Goal: Task Accomplishment & Management: Use online tool/utility

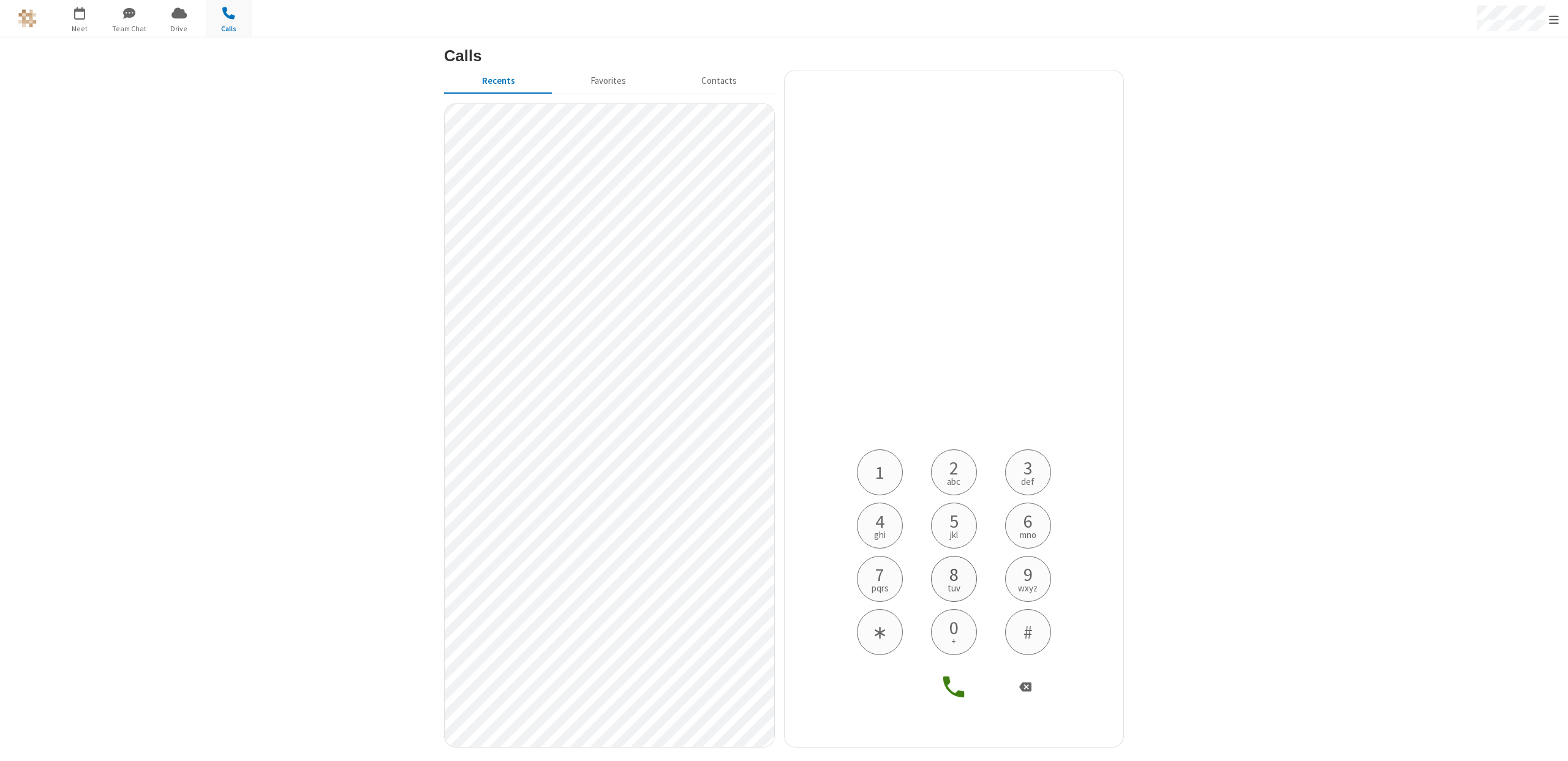
click at [949, 572] on button "8 tuv" at bounding box center [954, 578] width 46 height 46
click at [879, 478] on span "1" at bounding box center [880, 472] width 9 height 19
click at [950, 567] on span "8" at bounding box center [954, 574] width 9 height 19
click at [1031, 466] on span "3" at bounding box center [1028, 468] width 9 height 19
click at [1040, 569] on button "9 wxyz" at bounding box center [1028, 578] width 46 height 46
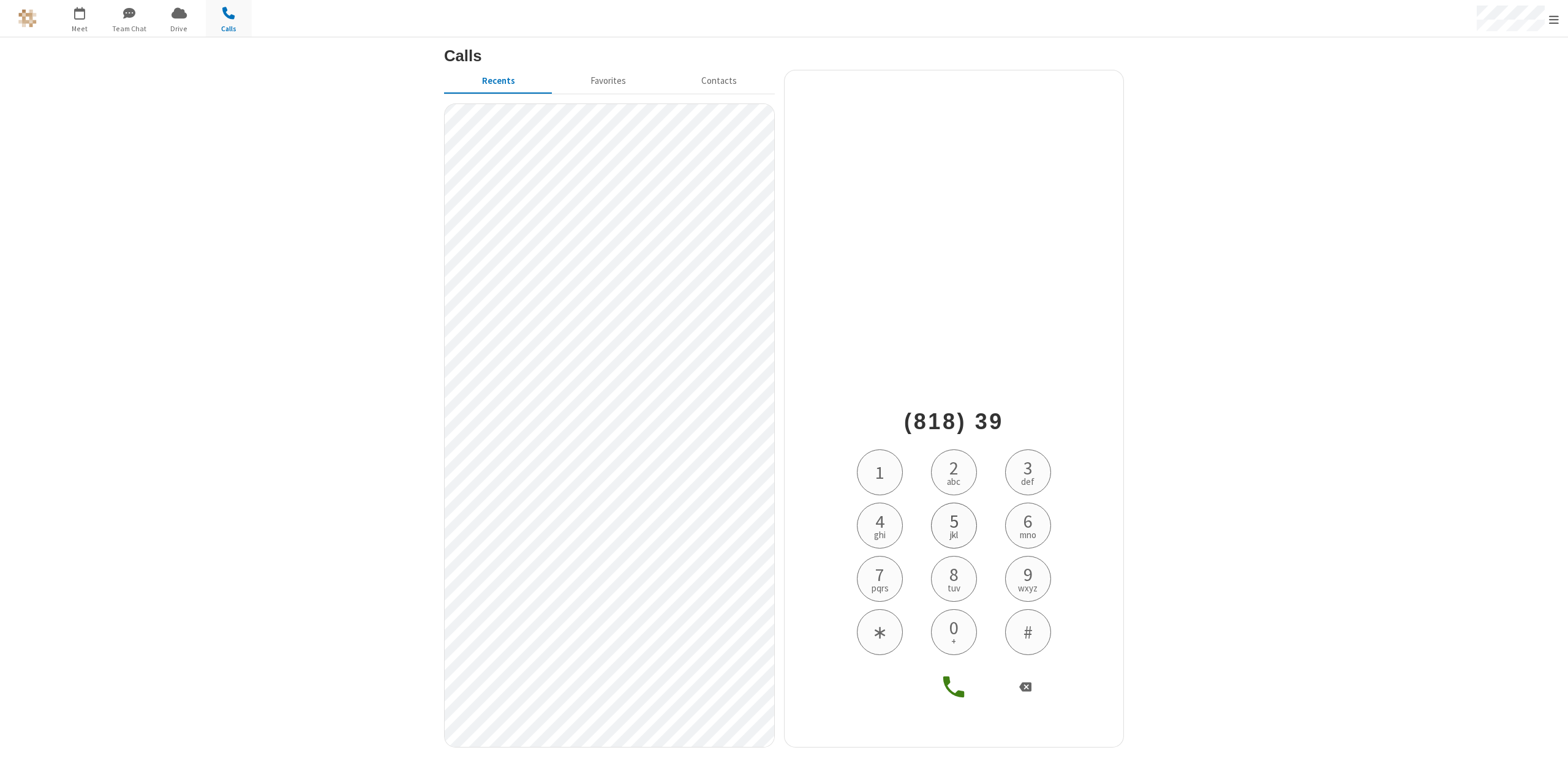
click at [953, 530] on span "jkl" at bounding box center [954, 534] width 8 height 9
click at [885, 569] on span "7" at bounding box center [880, 574] width 9 height 19
click at [1031, 467] on span "3" at bounding box center [1028, 468] width 9 height 19
click at [966, 514] on button "5 jkl" at bounding box center [954, 525] width 46 height 46
click at [869, 532] on button "4 ghi" at bounding box center [880, 525] width 46 height 46
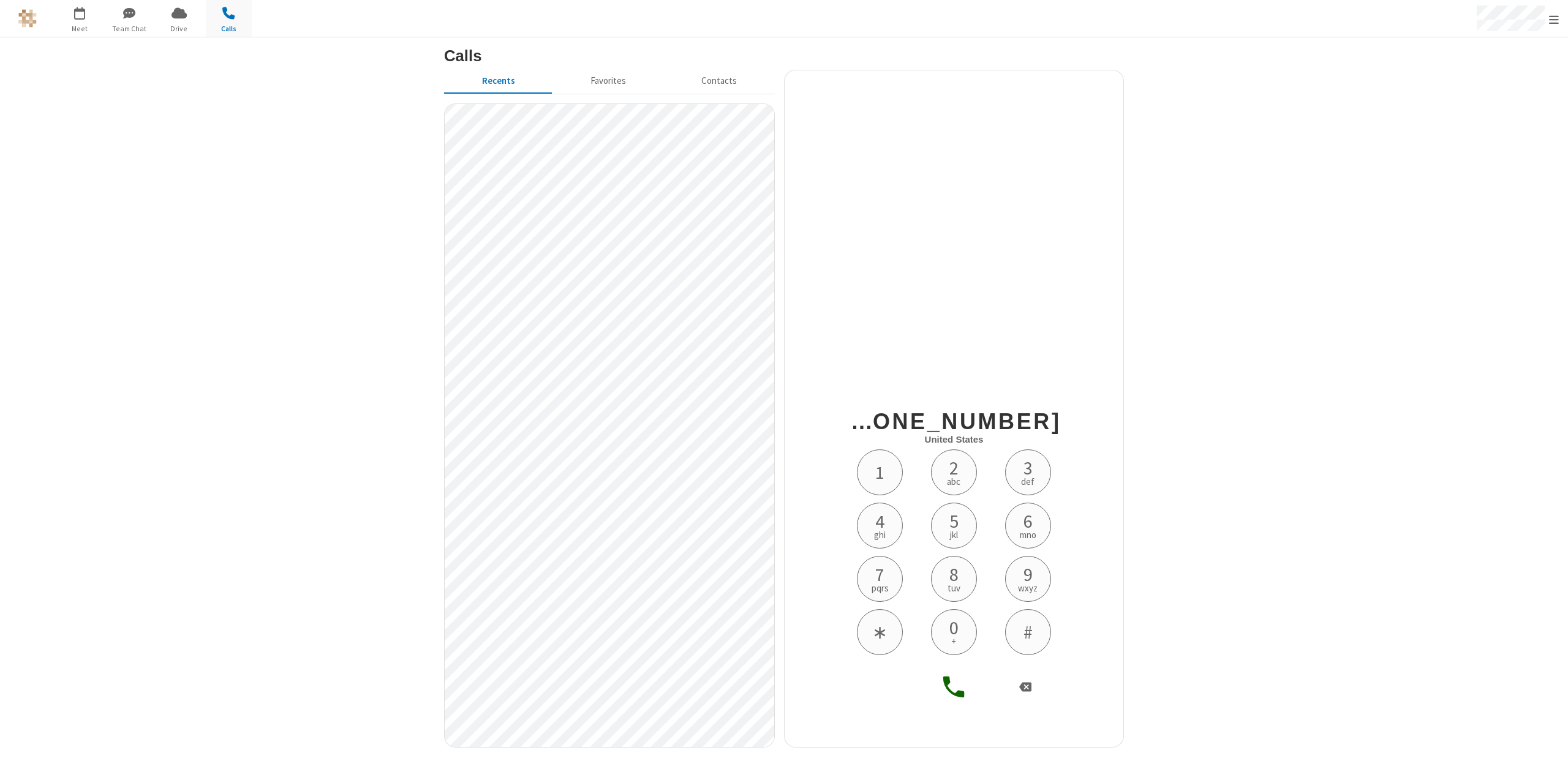
click at [950, 687] on icon at bounding box center [954, 687] width 29 height 29
